Goal: Navigation & Orientation: Find specific page/section

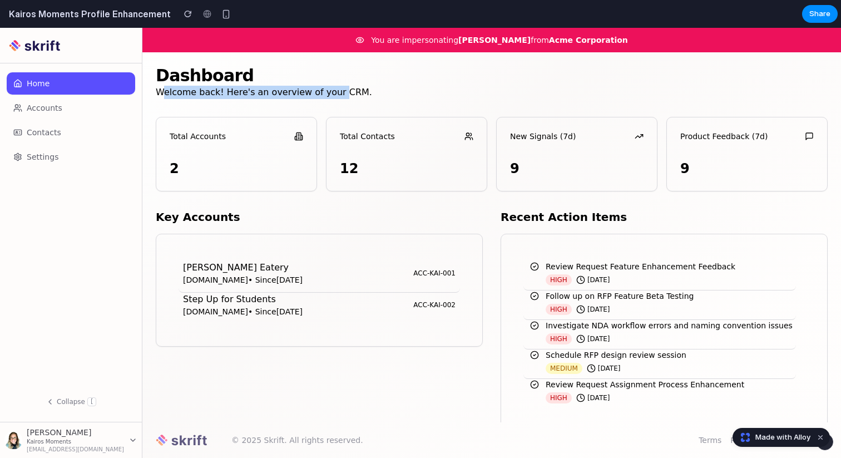
drag, startPoint x: 161, startPoint y: 92, endPoint x: 334, endPoint y: 92, distance: 173.1
click at [334, 92] on p "Welcome back! Here's an overview of your CRM." at bounding box center [492, 92] width 672 height 13
